Goal: Check status: Check status

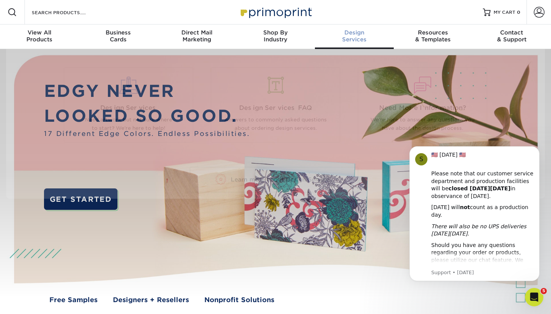
click at [361, 37] on div "Design Services" at bounding box center [354, 36] width 79 height 14
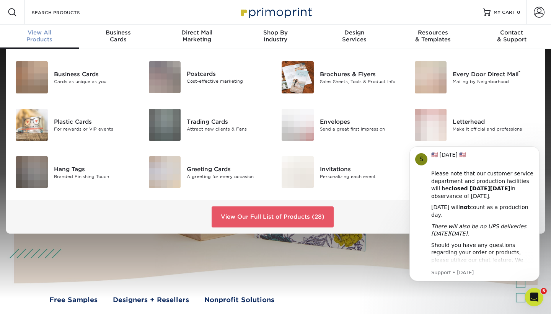
click at [47, 37] on div "View All Products" at bounding box center [39, 36] width 79 height 14
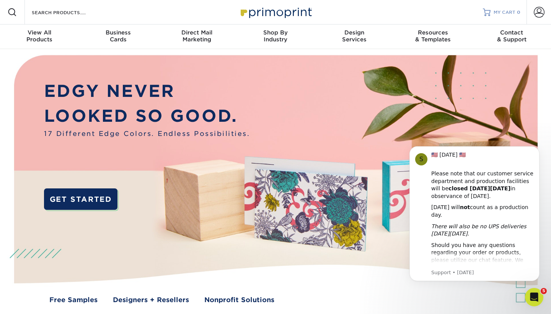
click at [499, 10] on span "MY CART" at bounding box center [505, 12] width 22 height 7
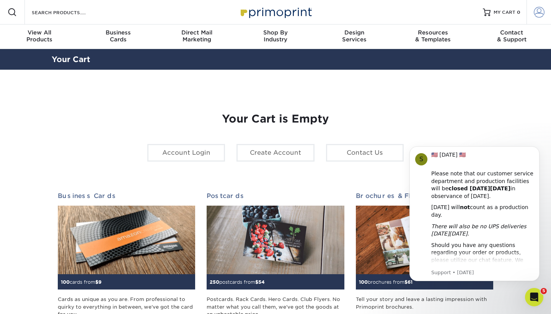
click at [537, 12] on span at bounding box center [539, 12] width 11 height 11
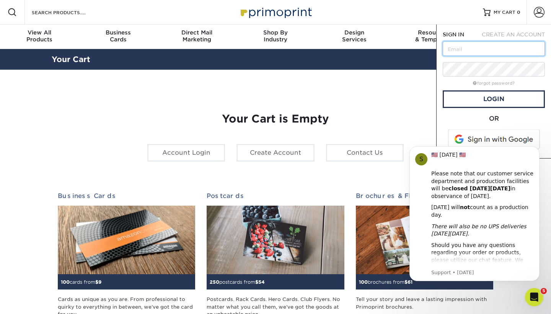
type input "[EMAIL_ADDRESS][DOMAIN_NAME]"
click at [493, 99] on link "Login" at bounding box center [494, 99] width 102 height 18
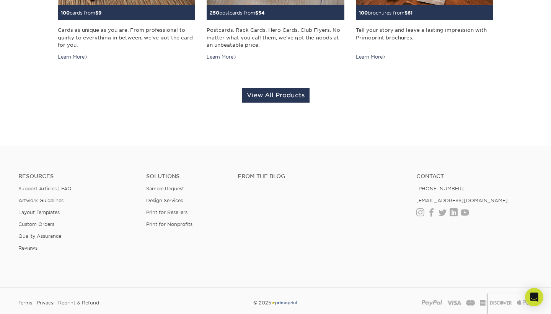
scroll to position [242, 0]
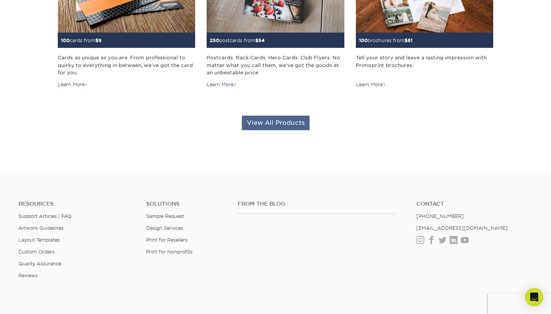
click at [253, 123] on link "View All Products" at bounding box center [276, 123] width 68 height 15
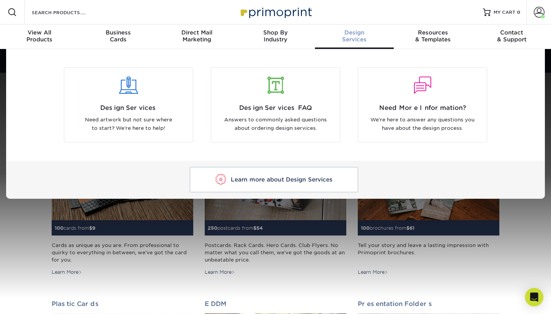
click at [349, 35] on span "Design" at bounding box center [354, 32] width 79 height 7
click at [356, 33] on span "Design" at bounding box center [354, 32] width 79 height 7
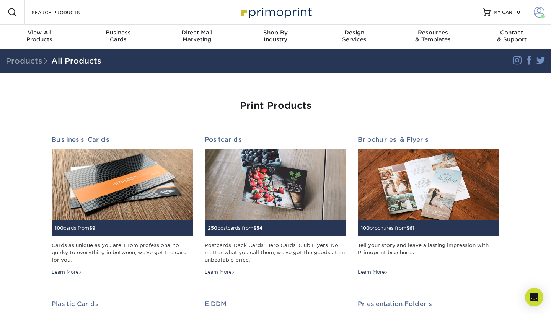
click at [542, 12] on span at bounding box center [539, 12] width 11 height 11
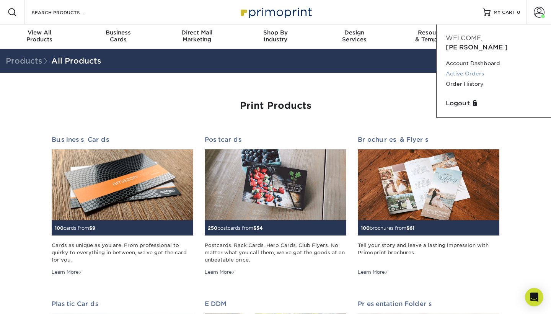
click at [470, 69] on link "Active Orders" at bounding box center [494, 74] width 96 height 10
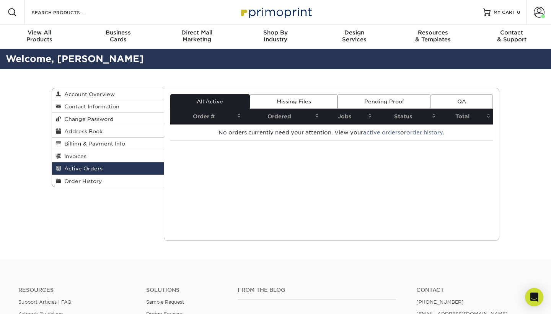
click at [377, 100] on link "Pending Proof" at bounding box center [384, 101] width 93 height 15
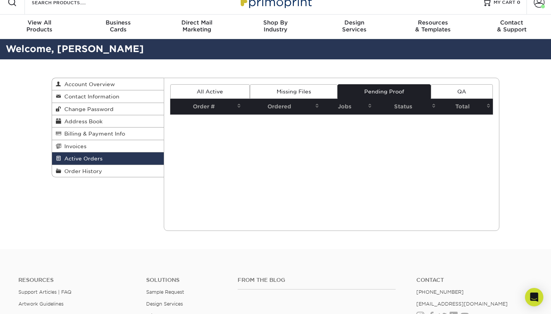
scroll to position [9, 0]
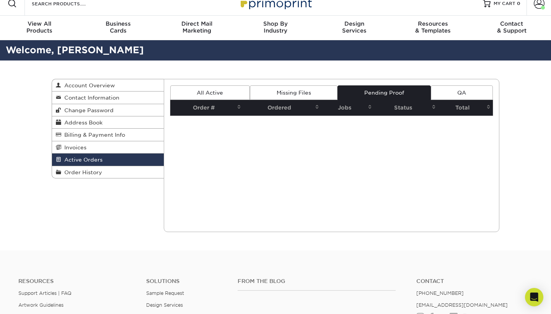
click at [200, 93] on link "All Active" at bounding box center [210, 92] width 80 height 15
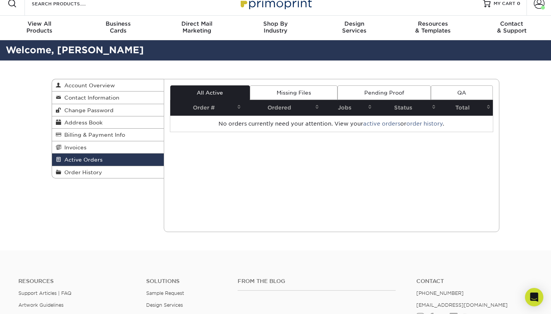
click at [377, 91] on link "Pending Proof" at bounding box center [384, 92] width 93 height 15
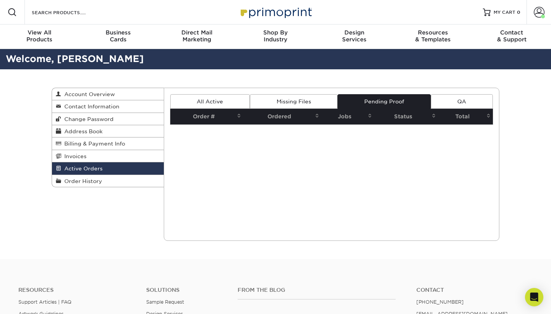
scroll to position [0, 0]
